Goal: Information Seeking & Learning: Find specific fact

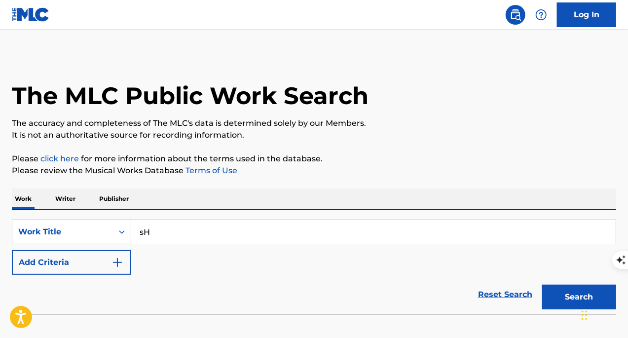
type input "s"
type input "Shake it off"
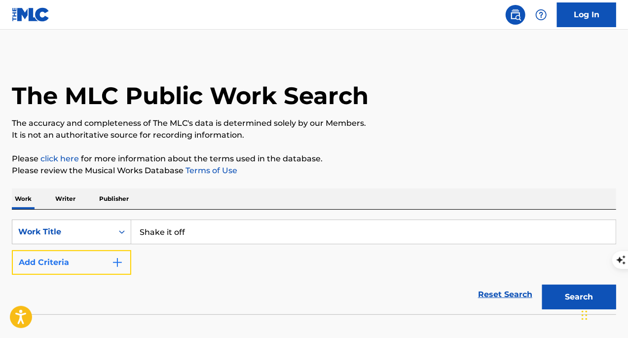
click at [115, 272] on button "Add Criteria" at bounding box center [71, 262] width 119 height 25
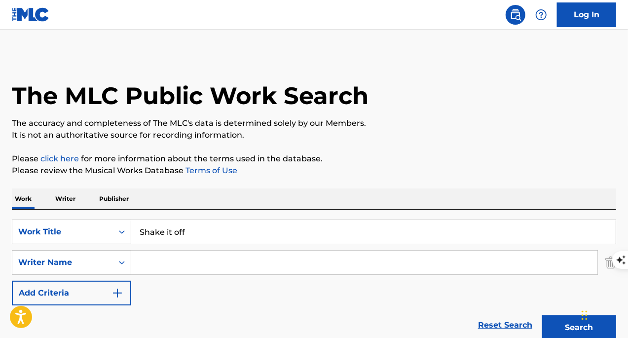
click at [154, 265] on input "Search Form" at bounding box center [364, 263] width 466 height 24
type input "Swift"
click at [542, 315] on button "Search" at bounding box center [579, 327] width 74 height 25
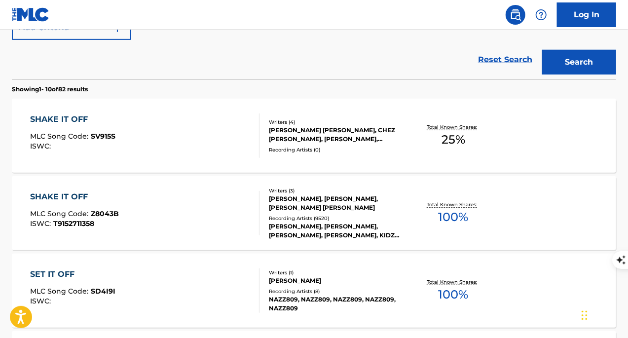
scroll to position [266, 0]
click at [203, 215] on div "SHAKE IT OFF MLC Song Code : Z8043B ISWC : T9152711358" at bounding box center [145, 212] width 230 height 44
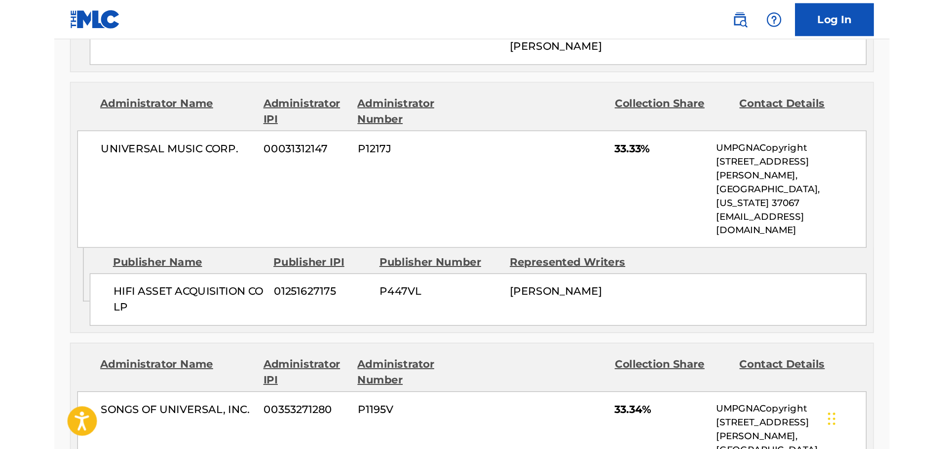
scroll to position [728, 0]
